Goal: Information Seeking & Learning: Understand process/instructions

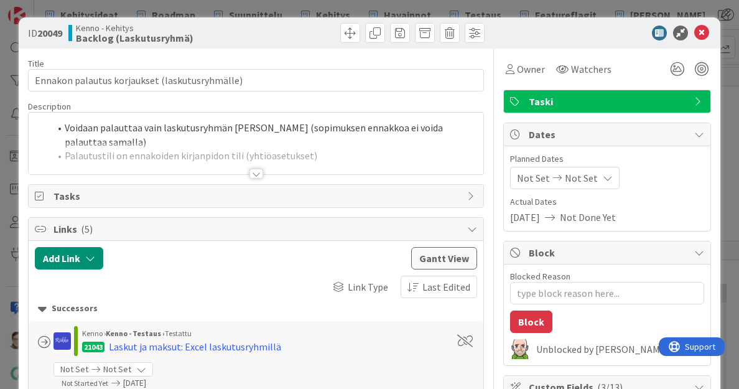
click at [252, 169] on div at bounding box center [257, 174] width 14 height 10
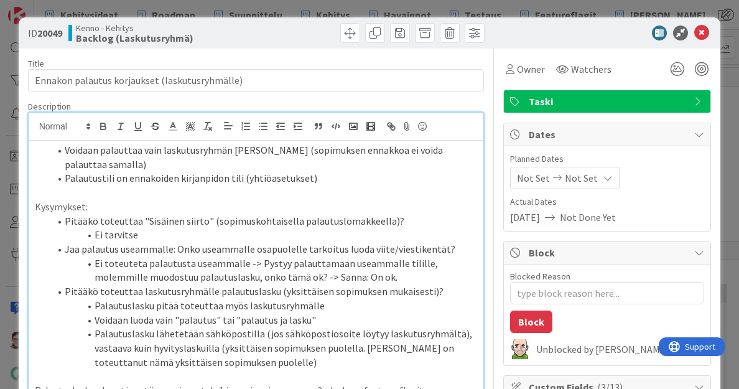
click at [62, 148] on li "Voidaan palauttaa vain laskutusryhmän [PERSON_NAME] (sopimuksen ennakkoa ei voi…" at bounding box center [264, 157] width 428 height 28
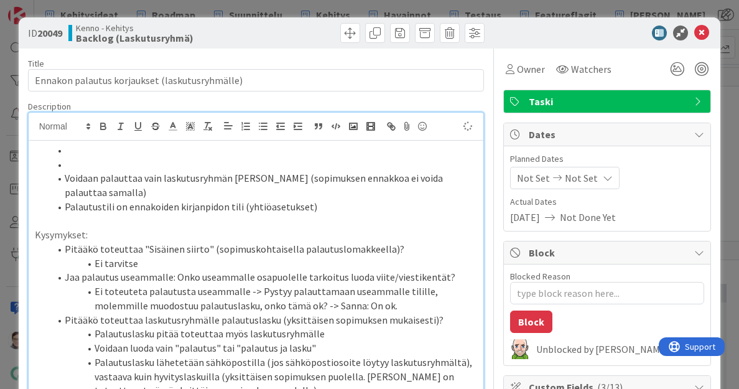
click at [77, 166] on li at bounding box center [264, 164] width 428 height 14
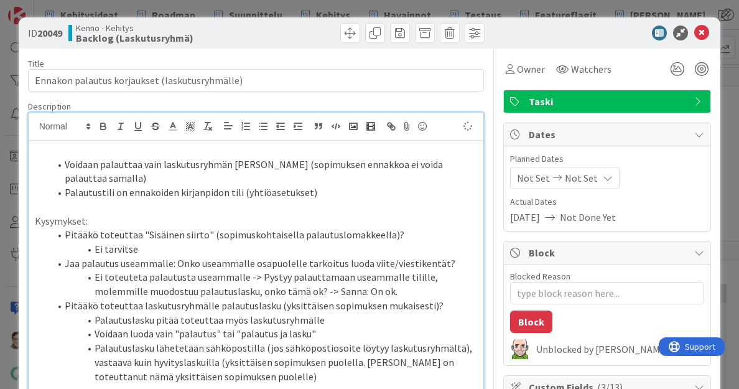
type textarea "x"
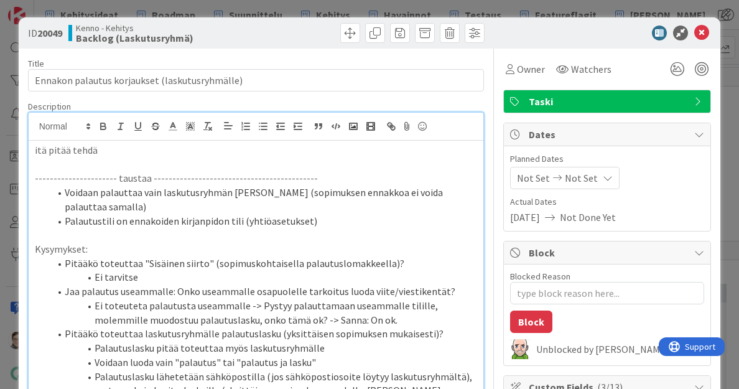
click at [115, 151] on p "Mitä pitää tehdä" at bounding box center [256, 150] width 443 height 14
click at [165, 153] on p "Mitä pitää tehdä:" at bounding box center [256, 150] width 443 height 14
drag, startPoint x: 134, startPoint y: 149, endPoint x: 18, endPoint y: 138, distance: 116.9
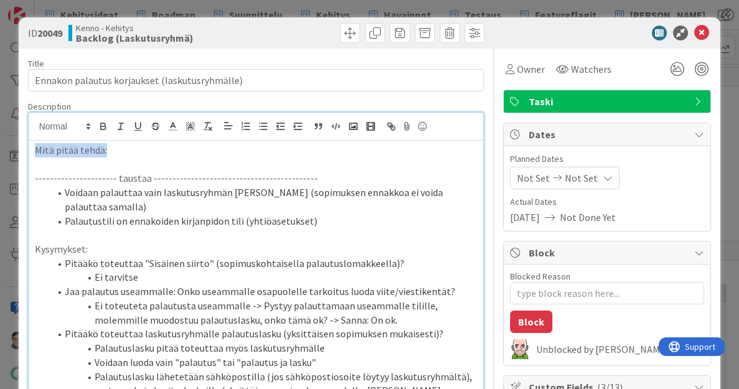
click at [133, 153] on p "Mitä pitää tehdä:" at bounding box center [256, 150] width 443 height 14
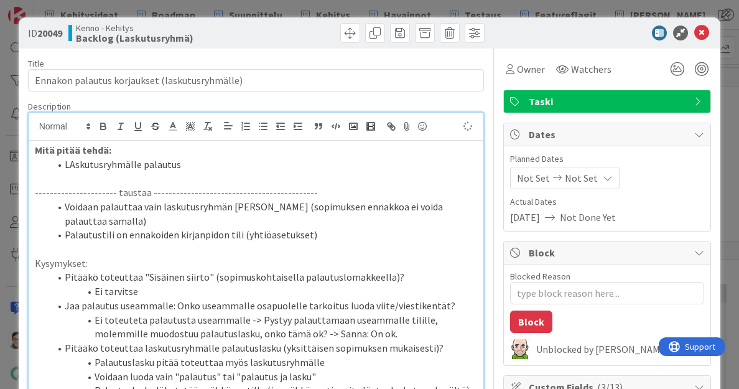
click at [73, 164] on li "LAskutusryhmälle palautus" at bounding box center [264, 164] width 428 height 14
click at [198, 169] on li "Laskutusryhmälle palautus" at bounding box center [264, 164] width 428 height 14
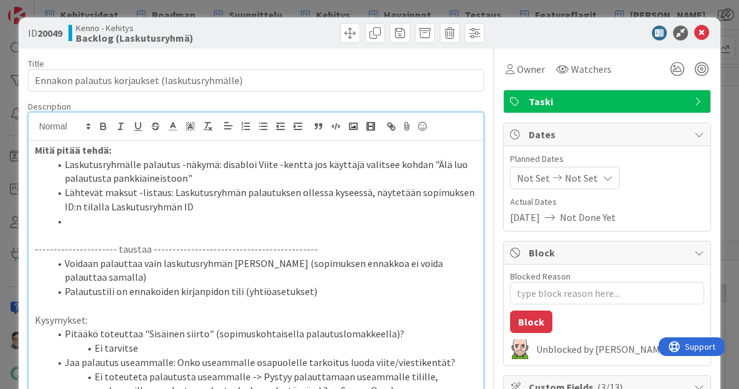
click at [217, 204] on li "Lähtevät maksut -listaus: Laskutusryhmän palautuksen ollessa kyseessä, näytetää…" at bounding box center [264, 199] width 428 height 28
click at [223, 206] on li "Lähtevät maksut -listaus: Laskutusryhmän palautuksen ollessa kyseessä, näytetää…" at bounding box center [264, 199] width 428 height 28
click at [100, 215] on li at bounding box center [264, 221] width 428 height 14
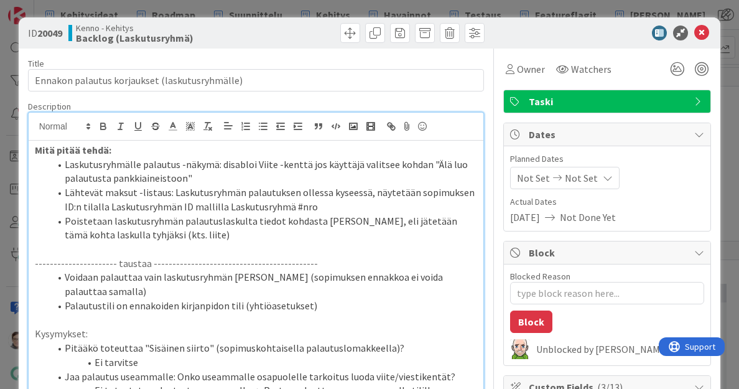
click at [347, 209] on li "Lähtevät maksut -listaus: Laskutusryhmän palautuksen ollessa kyseessä, näytetää…" at bounding box center [264, 199] width 428 height 28
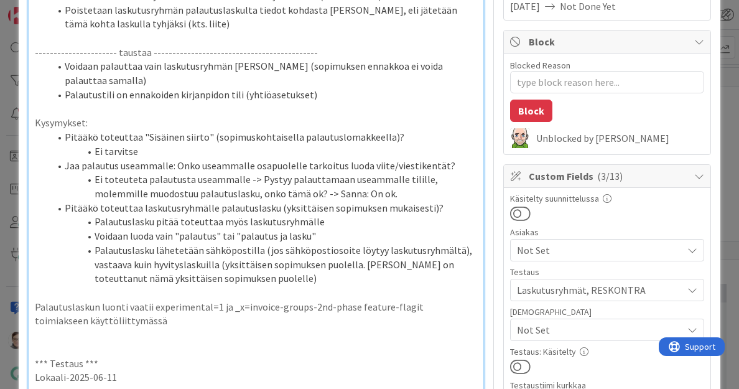
type textarea "x"
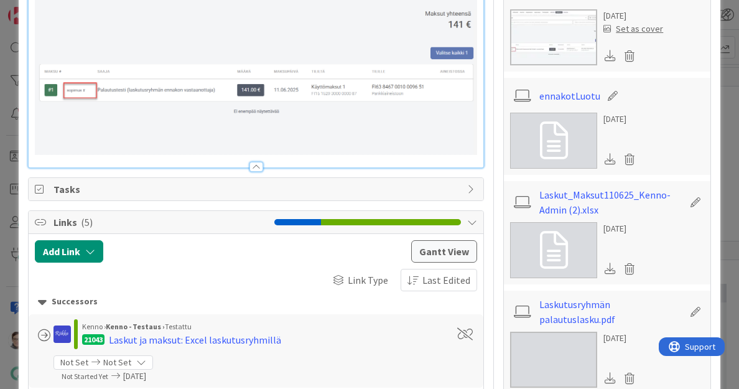
scroll to position [1195, 0]
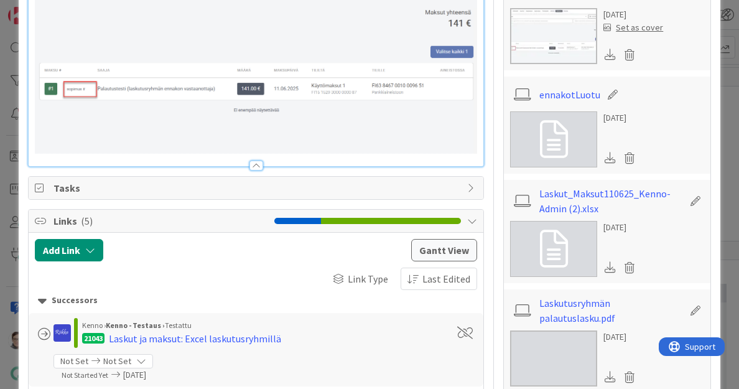
click at [256, 171] on div at bounding box center [257, 166] width 14 height 10
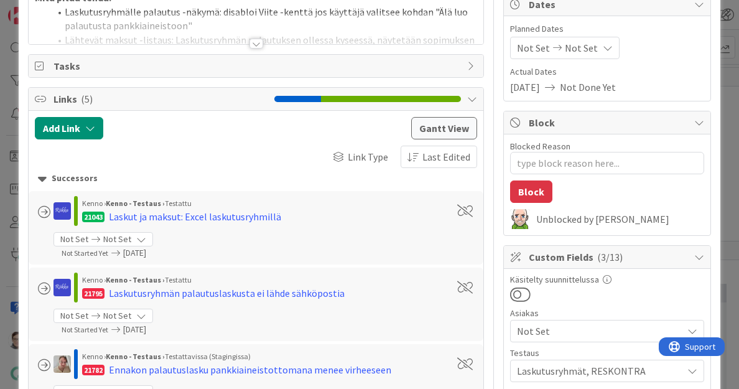
scroll to position [0, 0]
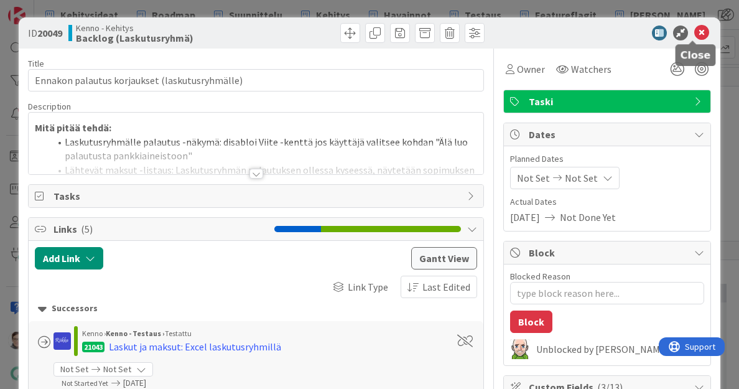
click at [695, 37] on icon at bounding box center [702, 33] width 15 height 15
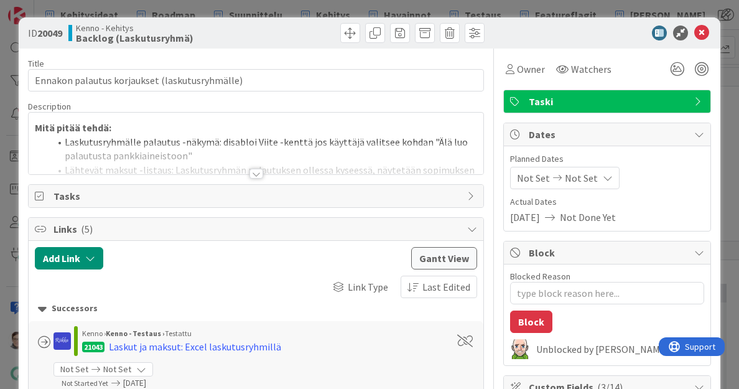
click at [251, 169] on div at bounding box center [257, 174] width 14 height 10
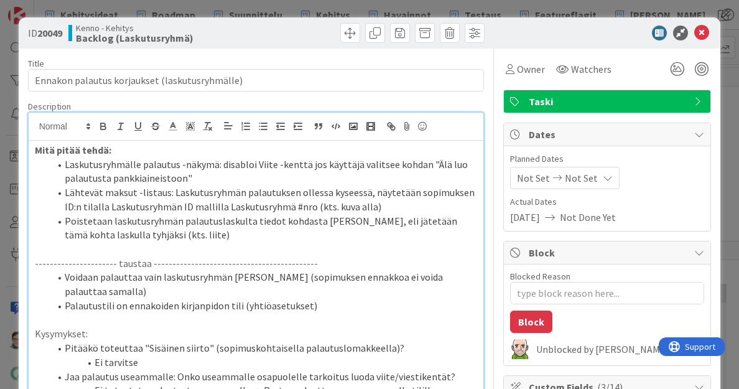
type textarea "x"
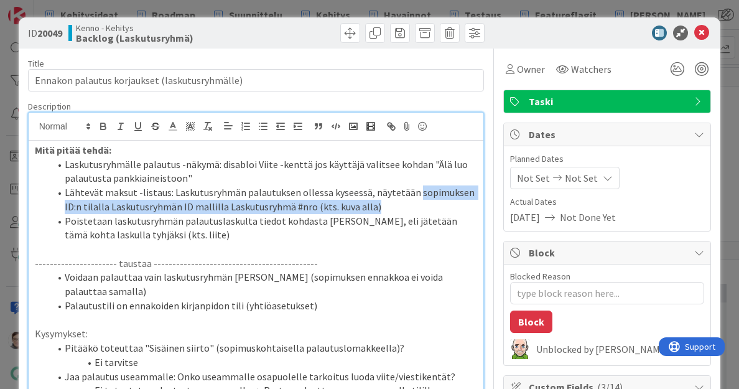
drag, startPoint x: 378, startPoint y: 205, endPoint x: 413, endPoint y: 191, distance: 37.7
click at [413, 191] on li "Lähtevät maksut -listaus: Laskutusryhmän palautuksen ollessa kyseessä, näytetää…" at bounding box center [264, 199] width 428 height 28
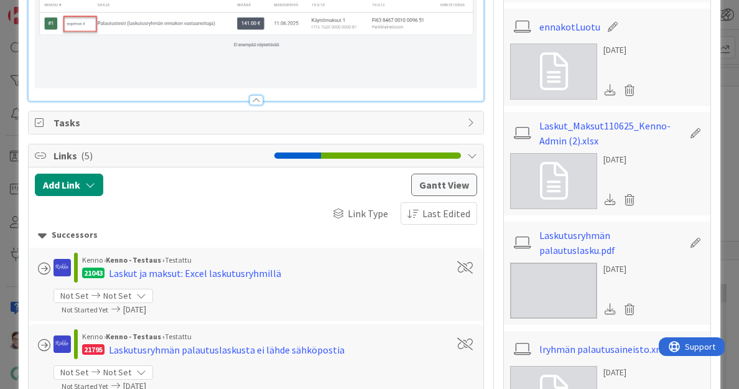
type textarea "x"
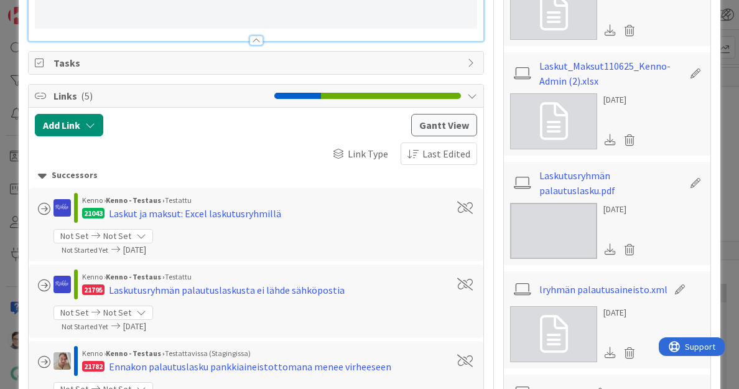
scroll to position [1390, 0]
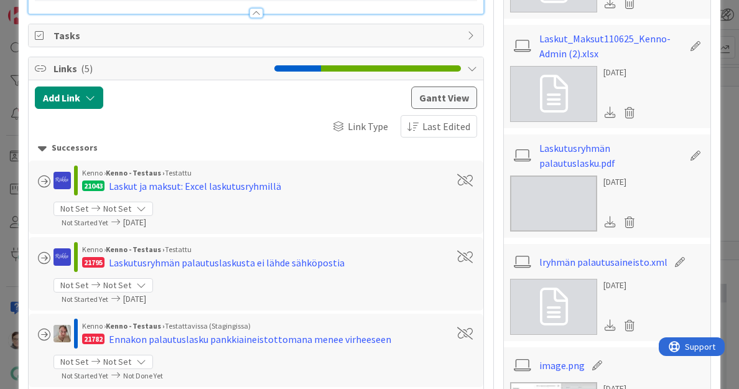
click at [250, 18] on div at bounding box center [257, 13] width 14 height 10
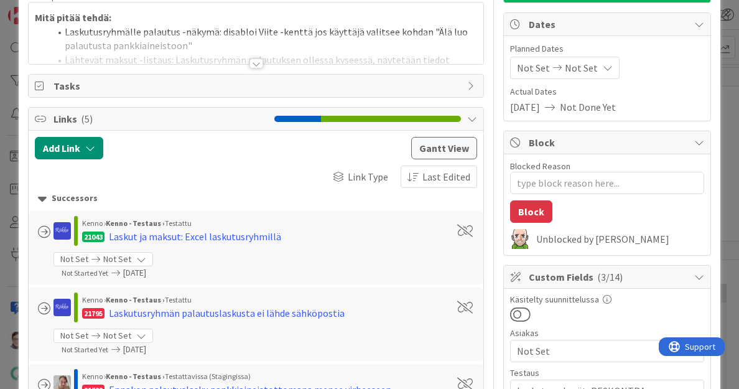
scroll to position [0, 0]
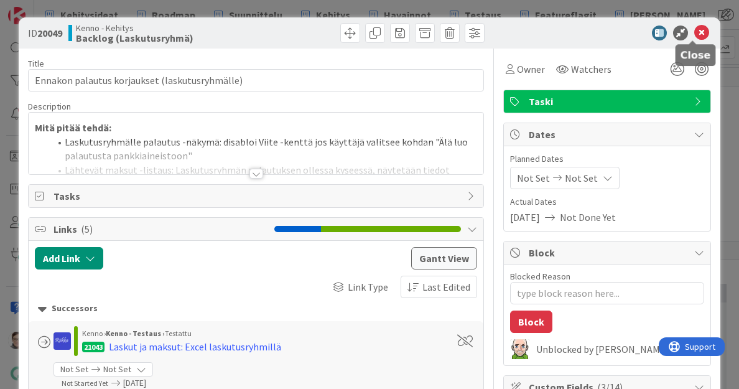
click at [695, 30] on icon at bounding box center [702, 33] width 15 height 15
